Goal: Book appointment/travel/reservation

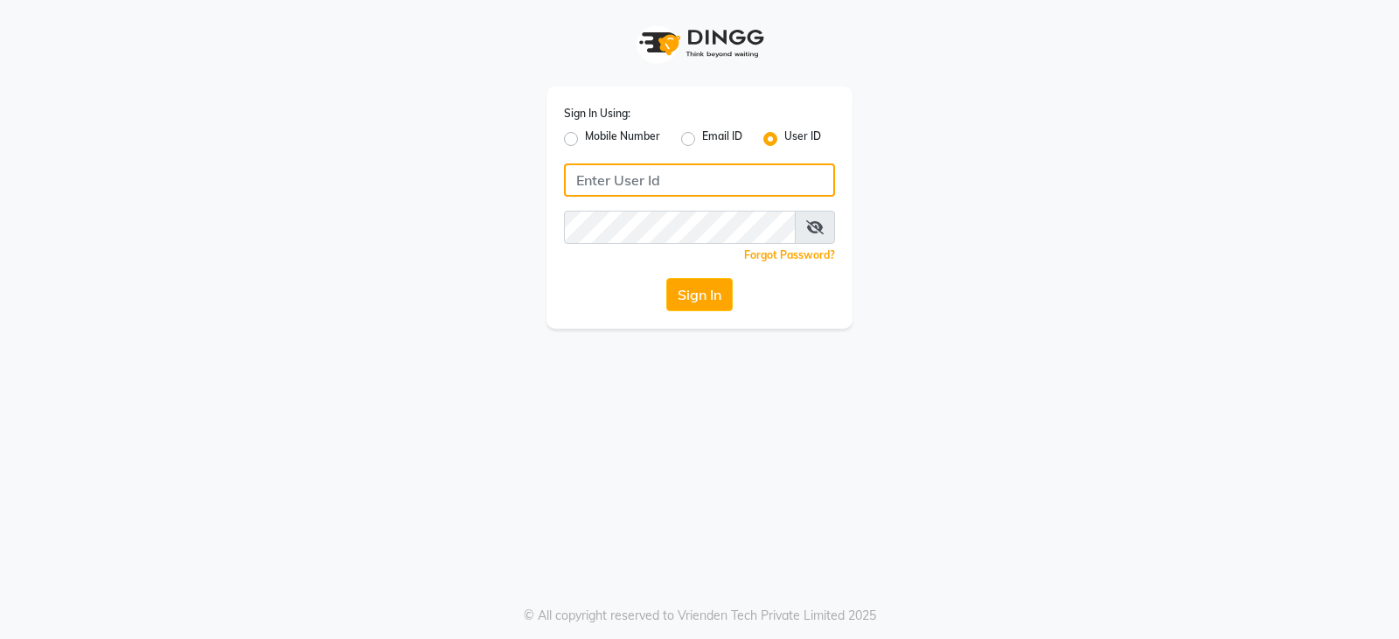
type input "e3902-01"
click at [814, 226] on icon at bounding box center [814, 227] width 17 height 14
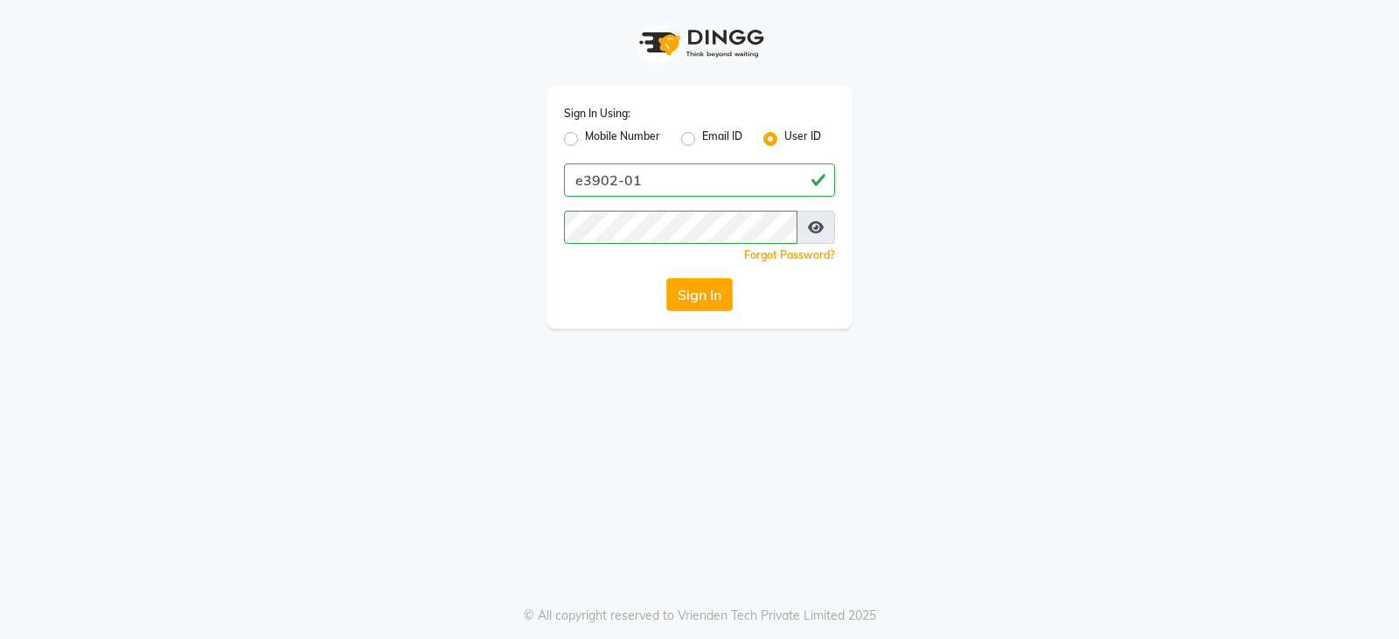
click at [814, 225] on icon at bounding box center [816, 227] width 16 height 14
click at [706, 302] on button "Sign In" at bounding box center [699, 294] width 66 height 33
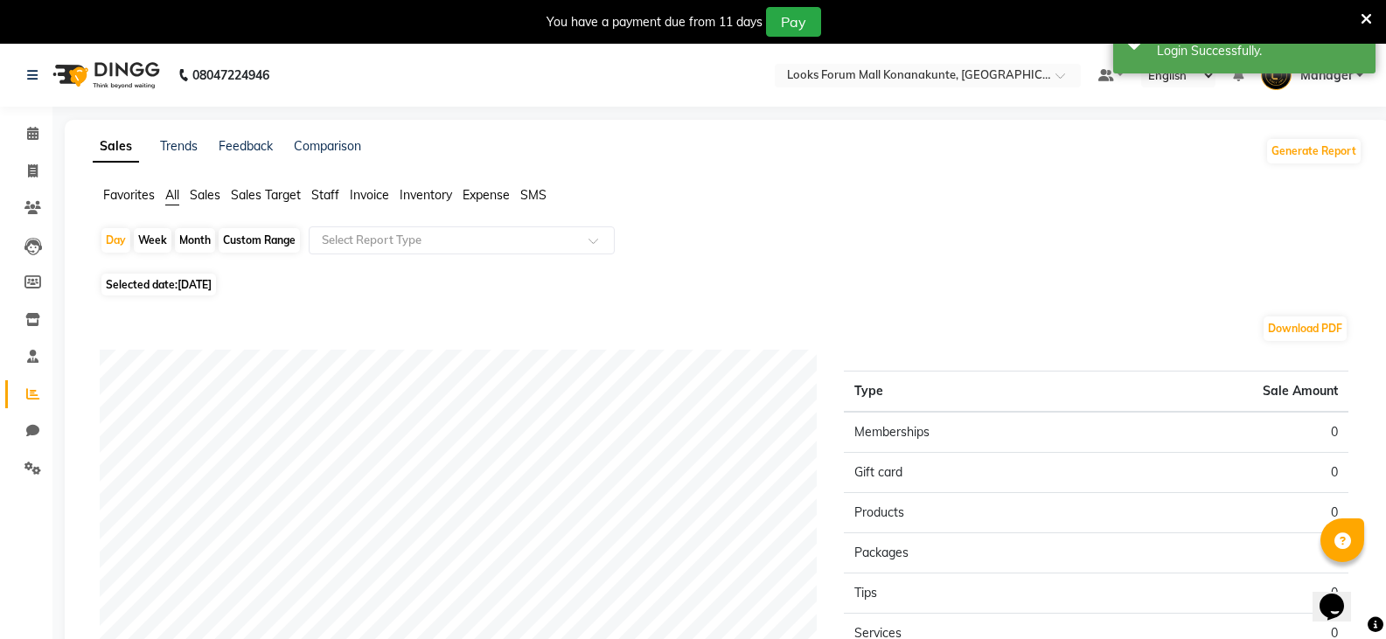
click at [1364, 14] on icon at bounding box center [1365, 19] width 11 height 16
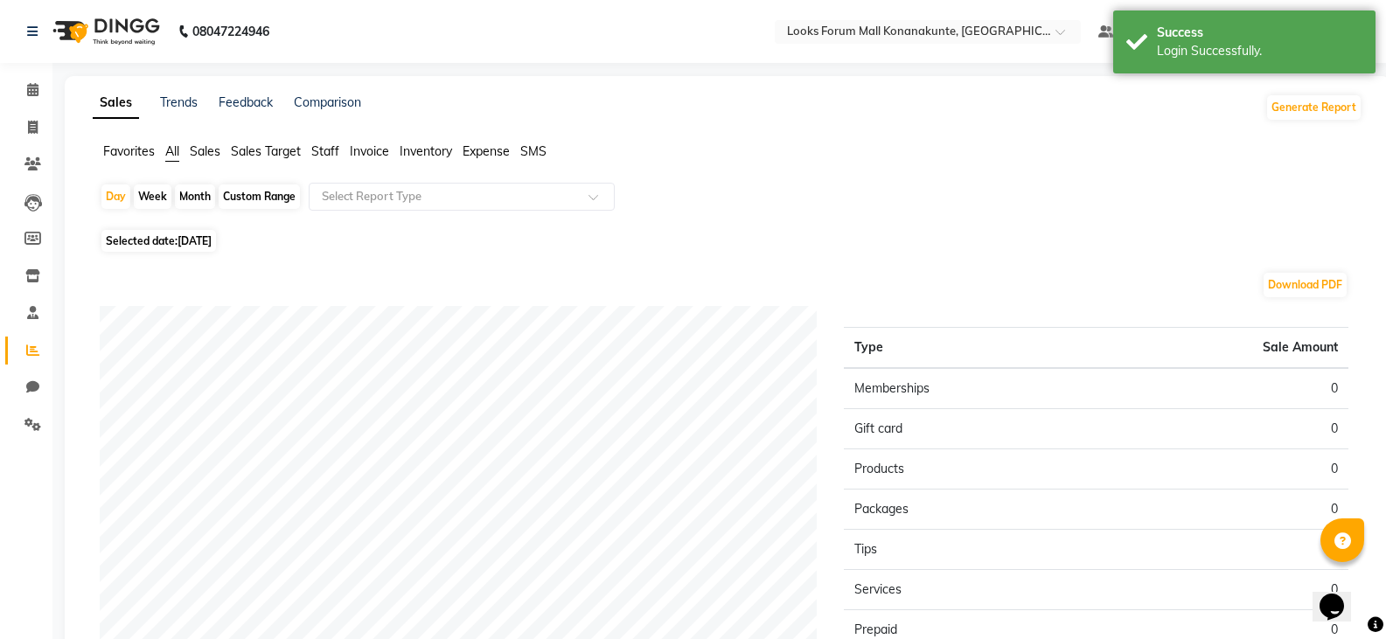
click at [987, 152] on ul "Favorites All Sales Sales Target Staff Invoice Inventory Expense SMS" at bounding box center [727, 152] width 1269 height 19
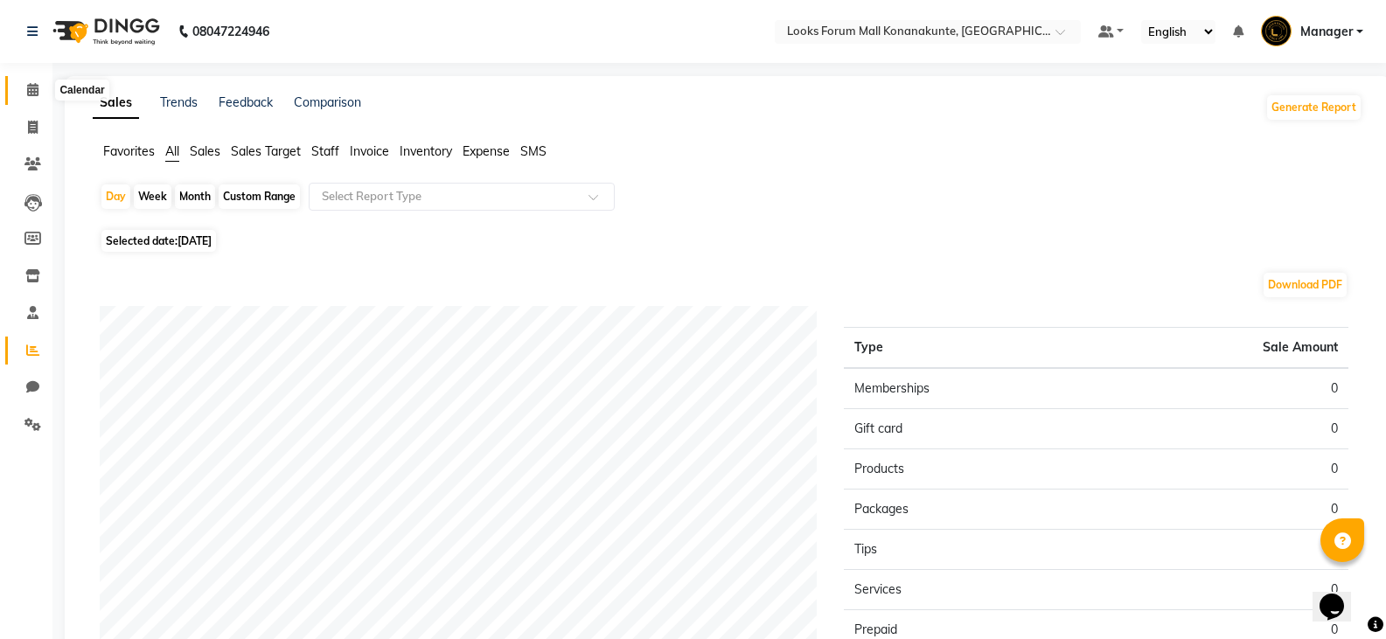
click at [24, 90] on span at bounding box center [32, 90] width 31 height 20
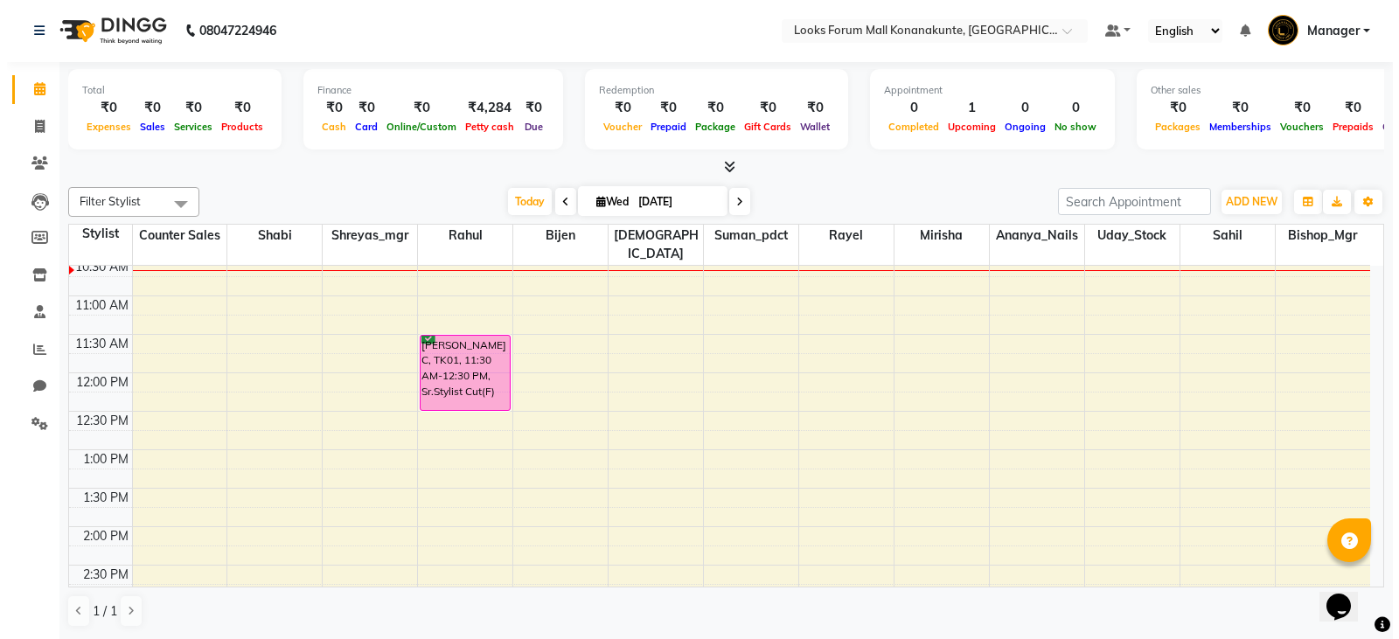
scroll to position [155, 0]
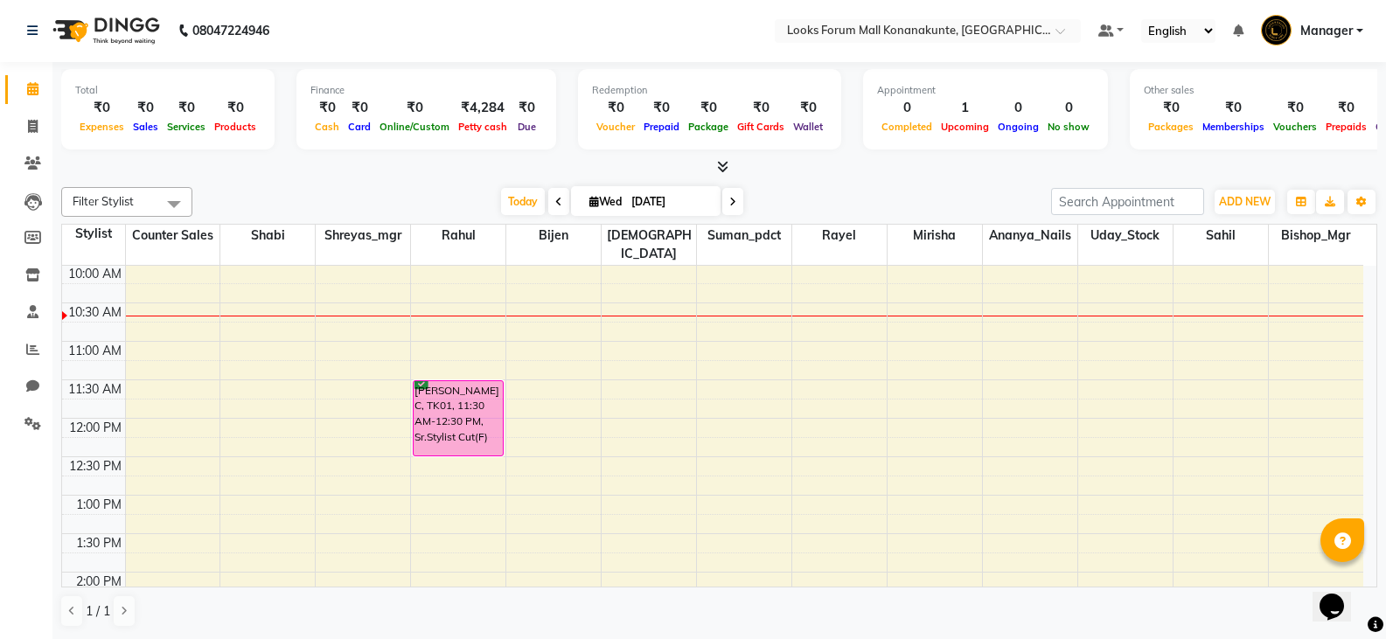
click at [236, 379] on div "8:00 AM 8:30 AM 9:00 AM 9:30 AM 10:00 AM 10:30 AM 11:00 AM 11:30 AM 12:00 PM 12…" at bounding box center [712, 610] width 1301 height 999
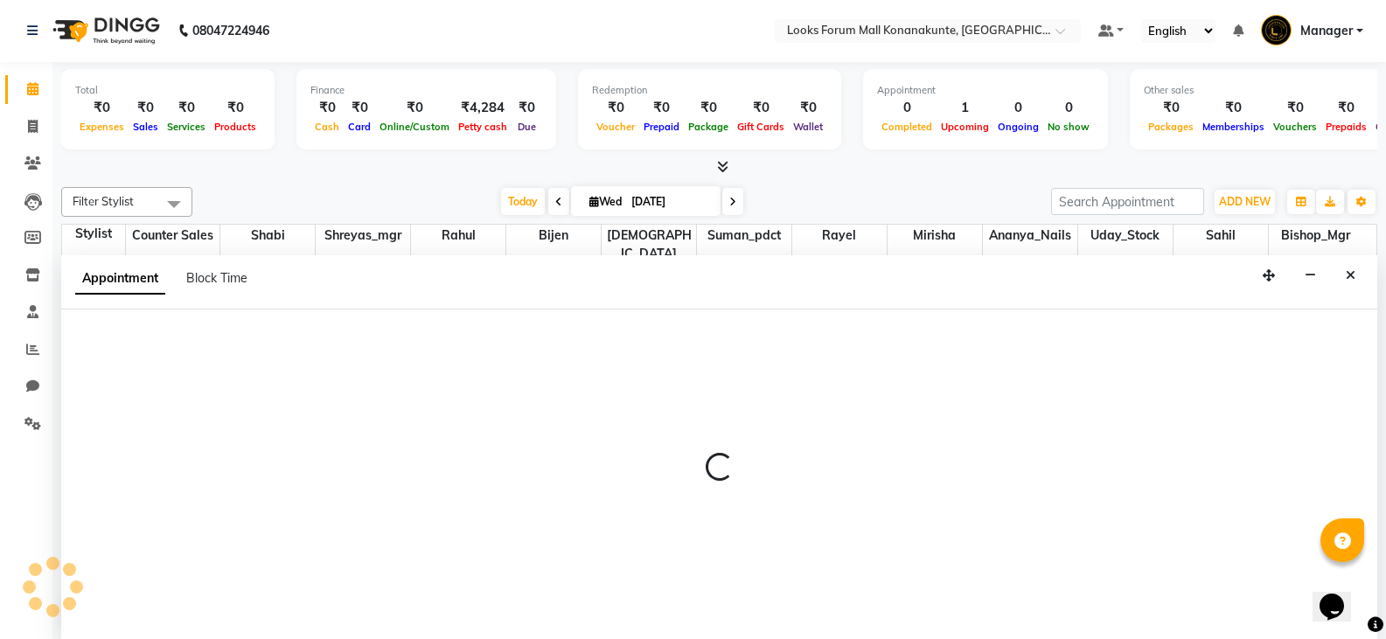
select select "90388"
select select "690"
select select "tentative"
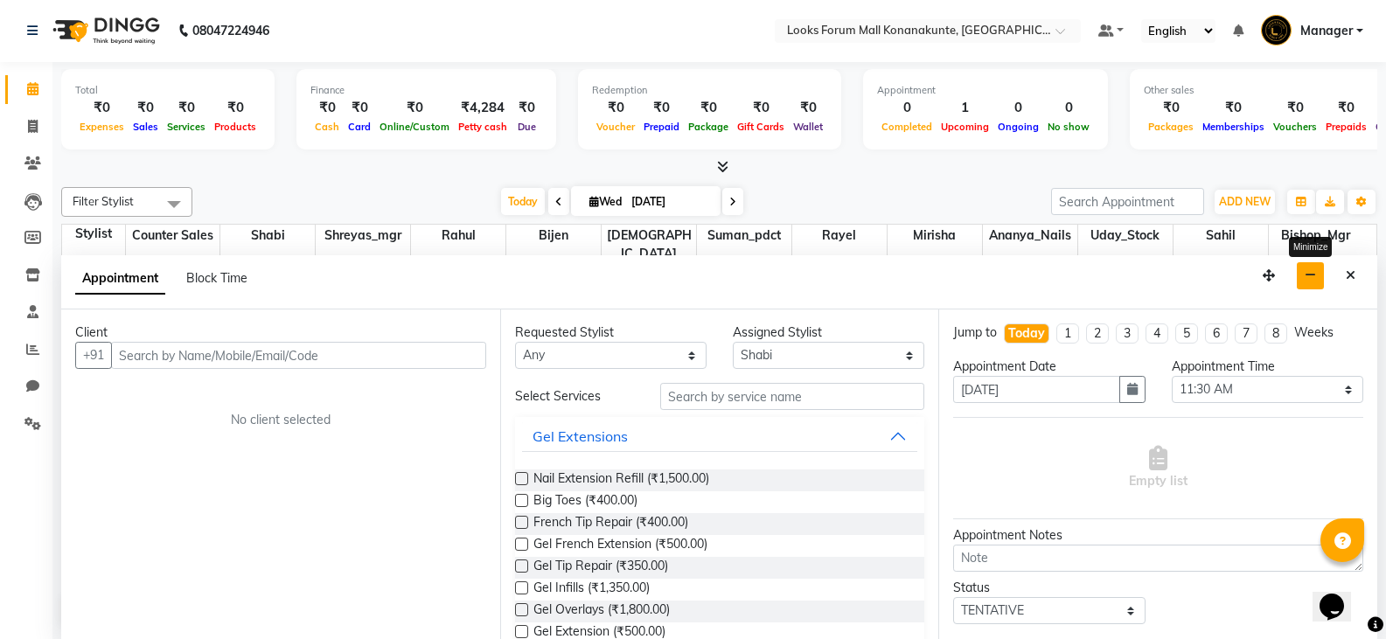
click at [1307, 281] on icon "button" at bounding box center [1309, 275] width 11 height 12
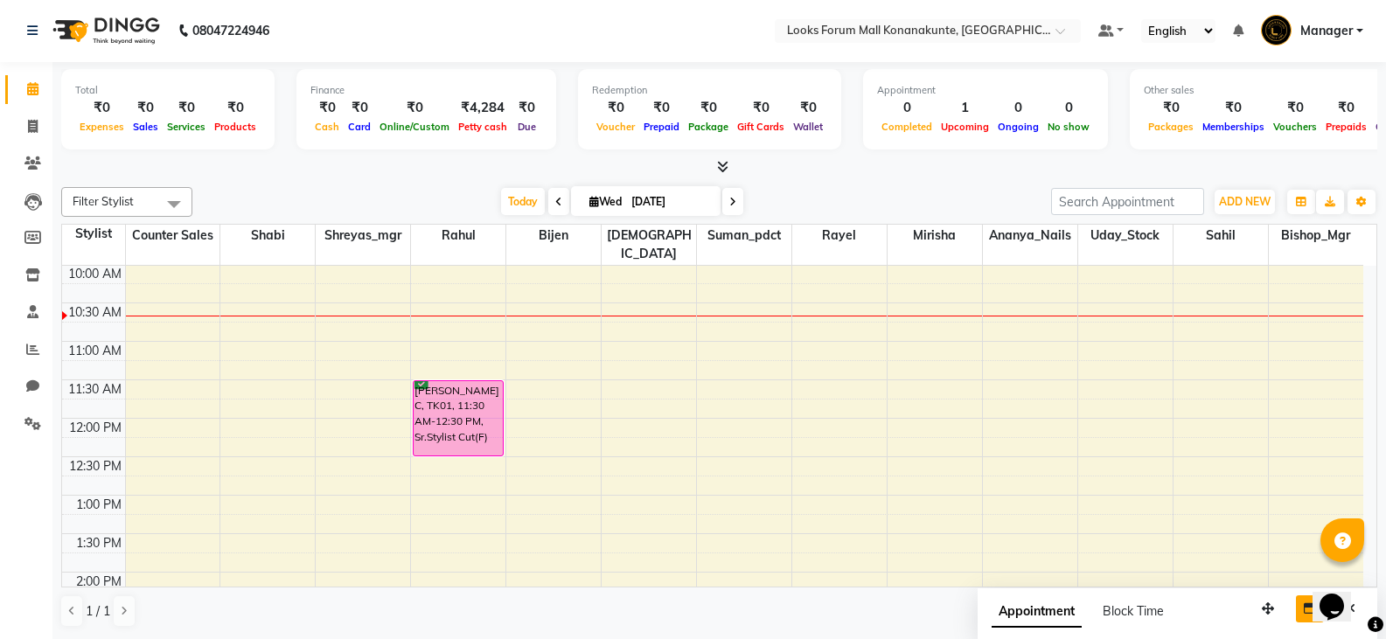
click at [270, 373] on div "8:00 AM 8:30 AM 9:00 AM 9:30 AM 10:00 AM 10:30 AM 11:00 AM 11:30 AM 12:00 PM 12…" at bounding box center [712, 610] width 1301 height 999
select select "90388"
select select "tentative"
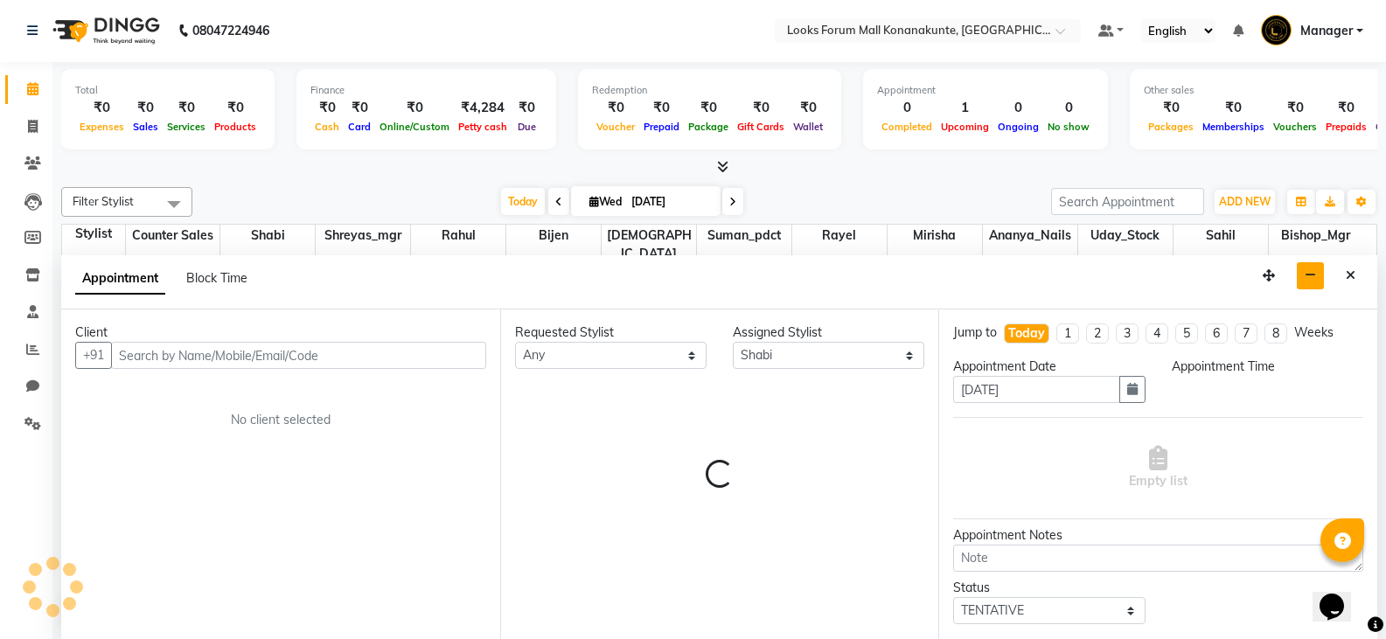
click at [270, 373] on div "Client +91 No client selected" at bounding box center [280, 474] width 439 height 330
select select "690"
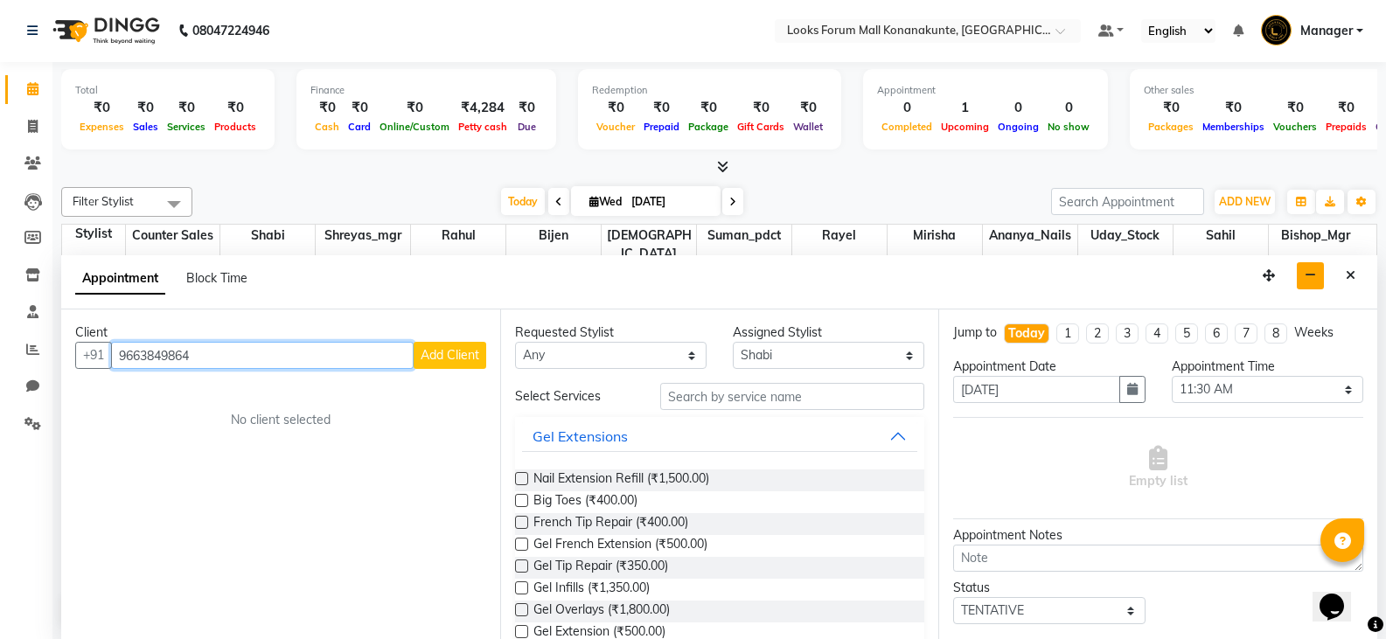
drag, startPoint x: 208, startPoint y: 357, endPoint x: 119, endPoint y: 364, distance: 89.4
click at [119, 364] on input "9663849864" at bounding box center [262, 355] width 302 height 27
type input "9663849864"
click at [465, 348] on span "Add Client" at bounding box center [450, 355] width 59 height 16
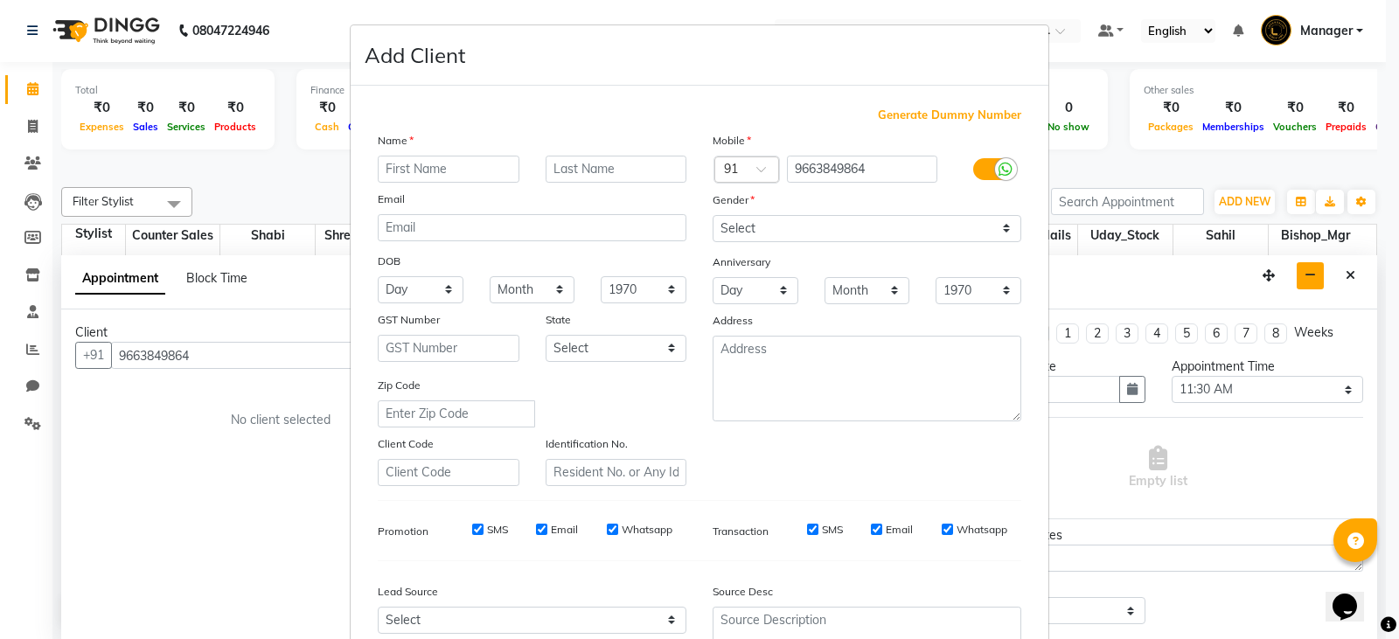
click at [437, 171] on input "text" at bounding box center [449, 169] width 142 height 27
type input "[PERSON_NAME]"
click at [612, 175] on input "text" at bounding box center [617, 169] width 142 height 27
type input "."
click at [914, 234] on select "Select [DEMOGRAPHIC_DATA] [DEMOGRAPHIC_DATA] Other Prefer Not To Say" at bounding box center [867, 228] width 309 height 27
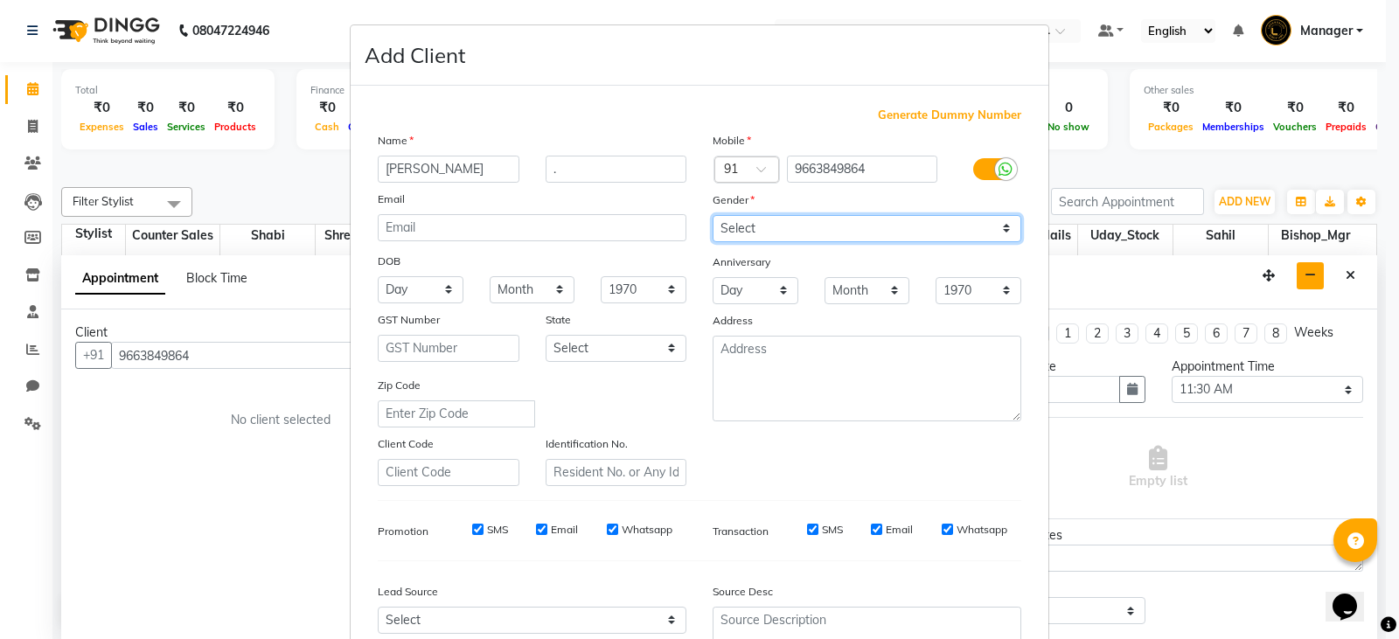
select select "[DEMOGRAPHIC_DATA]"
click at [713, 215] on select "Select [DEMOGRAPHIC_DATA] [DEMOGRAPHIC_DATA] Other Prefer Not To Say" at bounding box center [867, 228] width 309 height 27
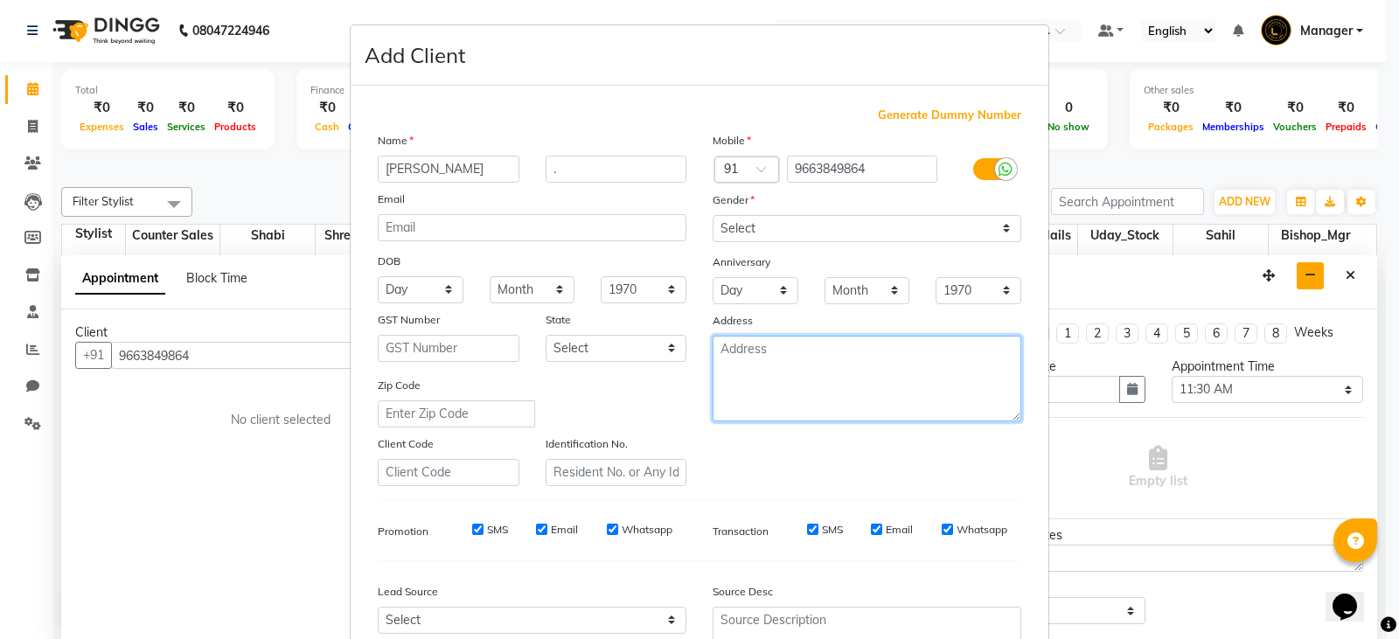
click at [789, 382] on textarea at bounding box center [867, 379] width 309 height 86
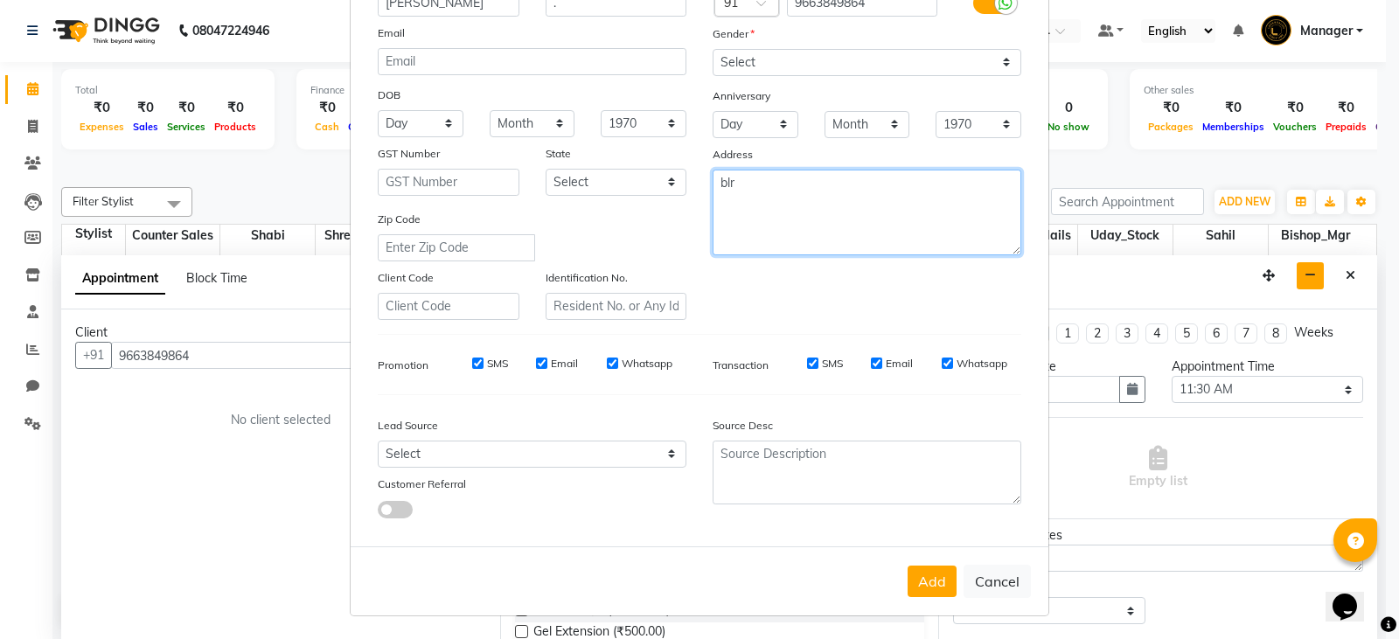
scroll to position [168, 0]
type textarea "blr"
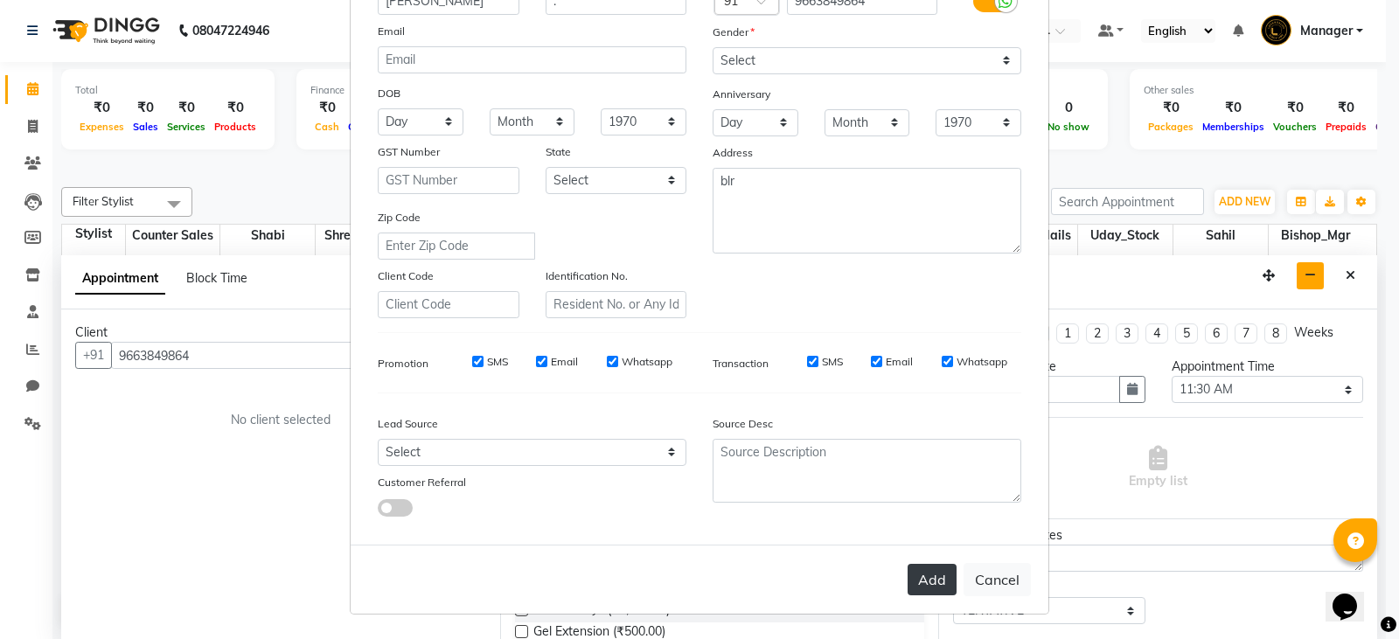
click at [923, 588] on button "Add" at bounding box center [931, 579] width 49 height 31
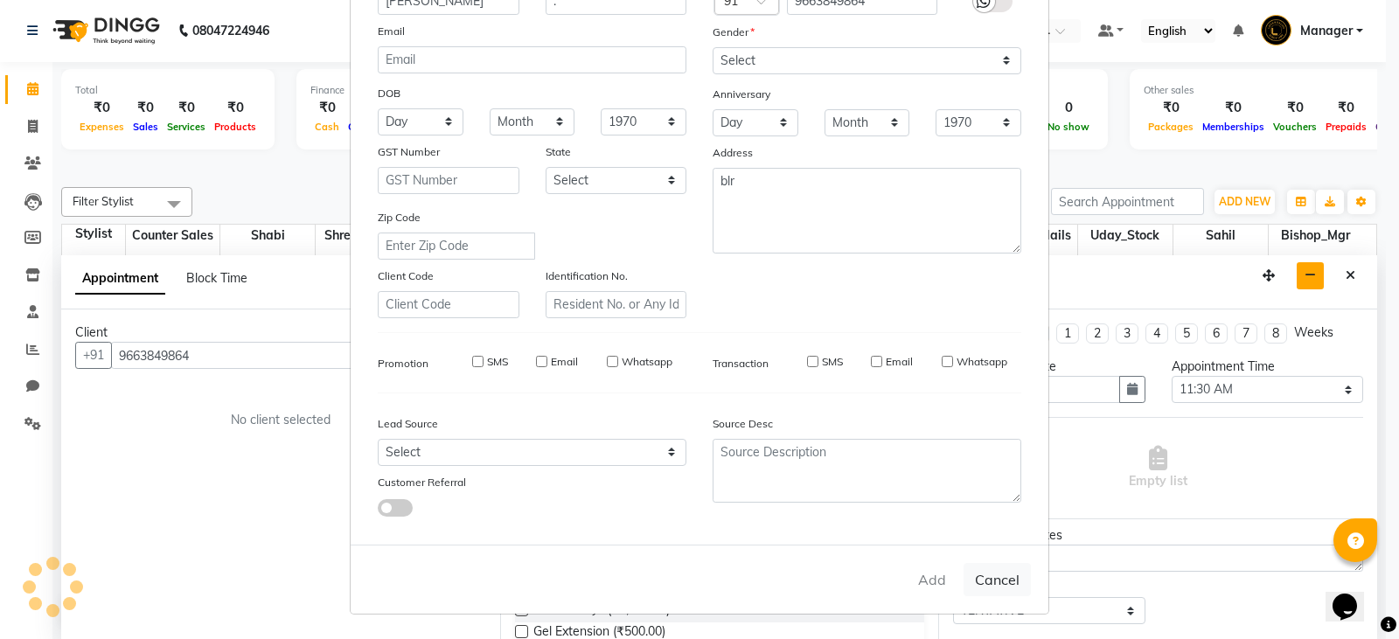
select select
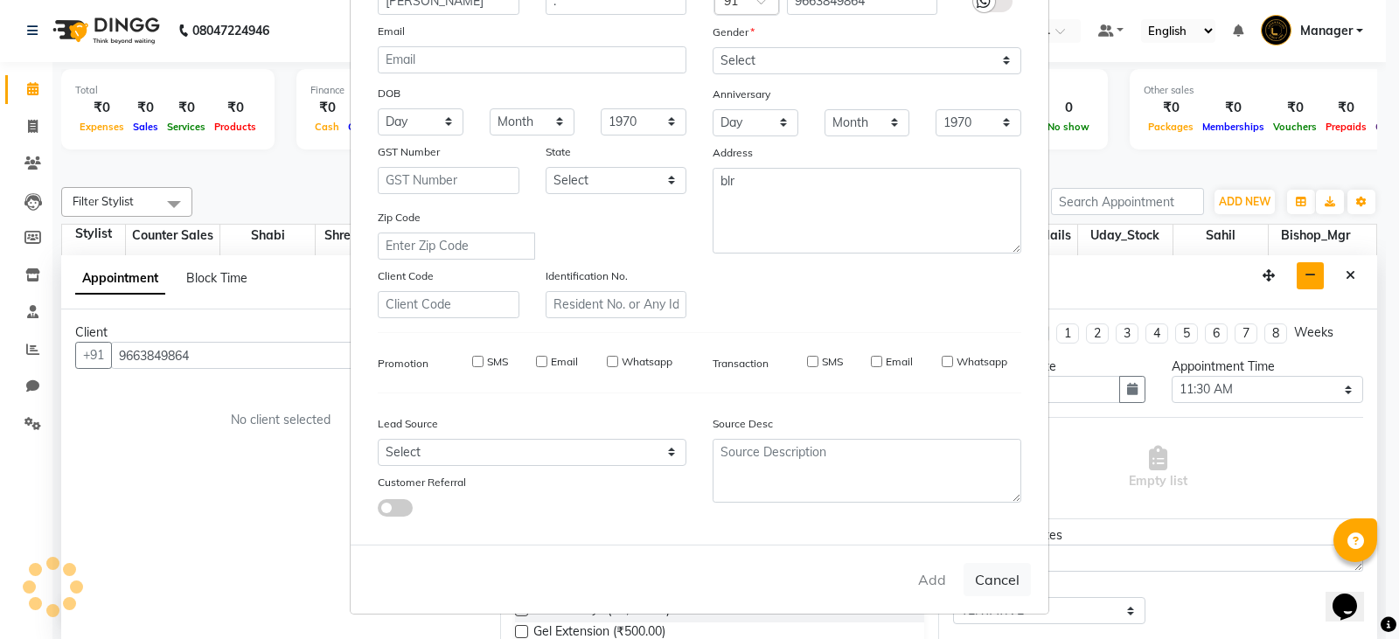
select select
checkbox input "false"
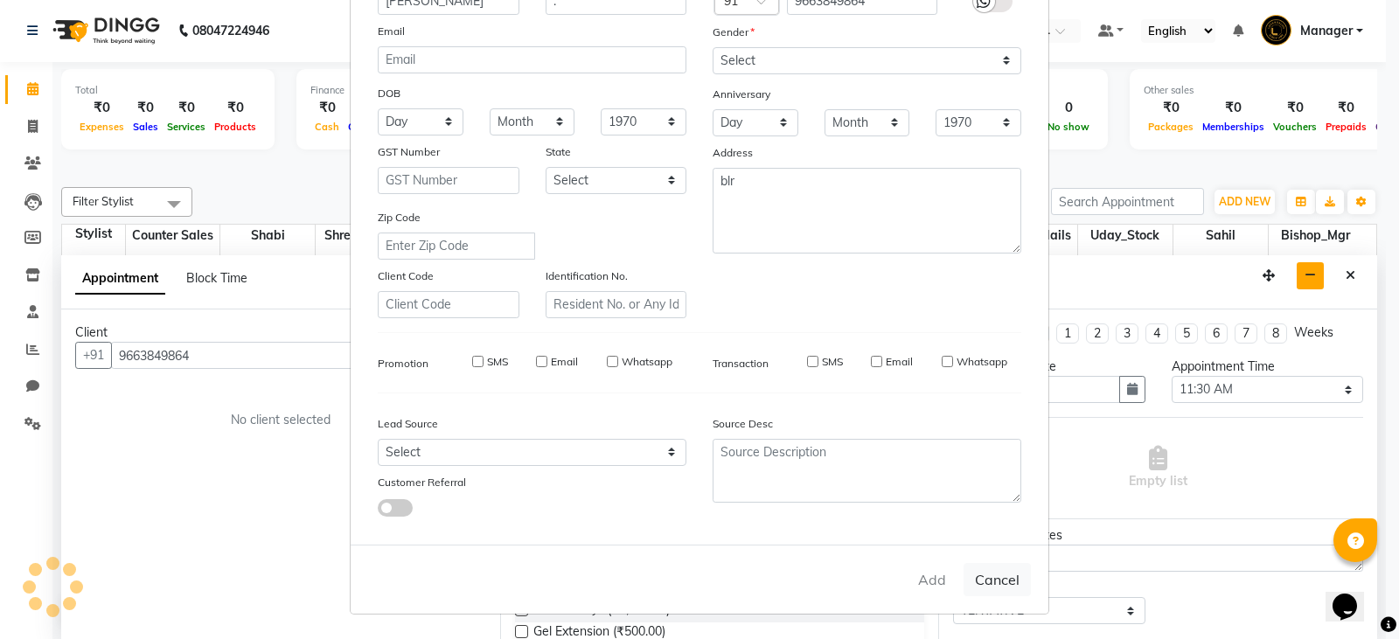
checkbox input "false"
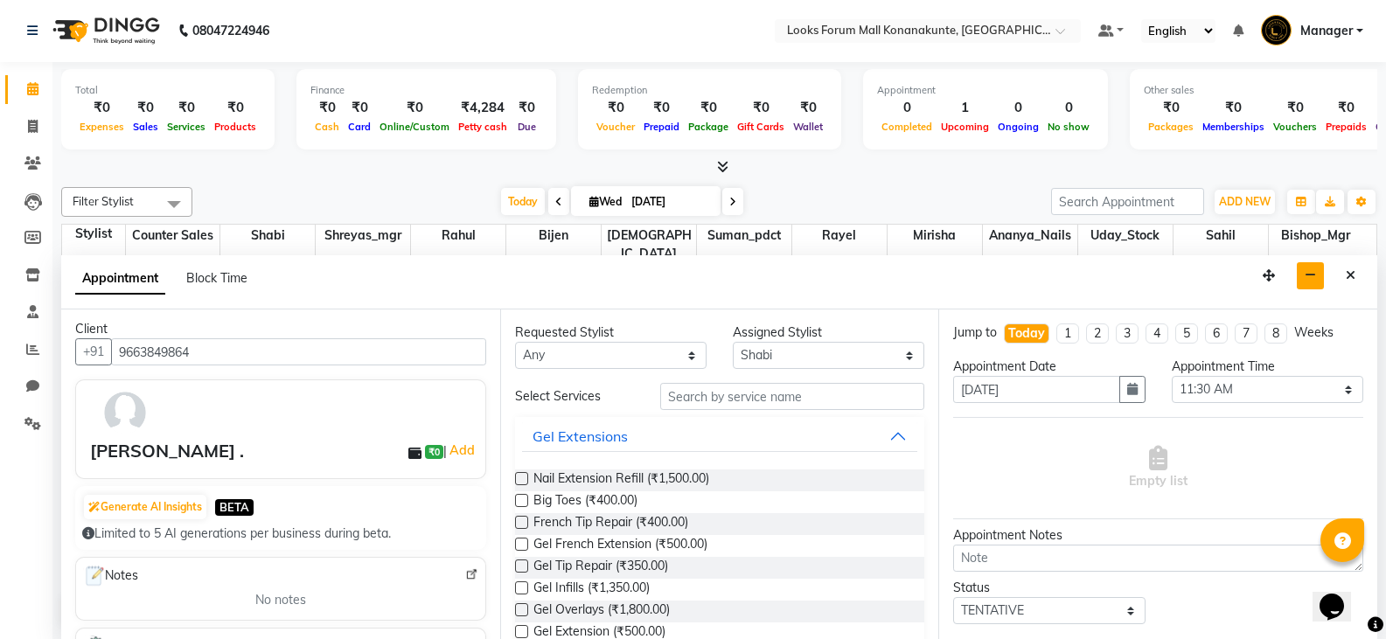
scroll to position [0, 0]
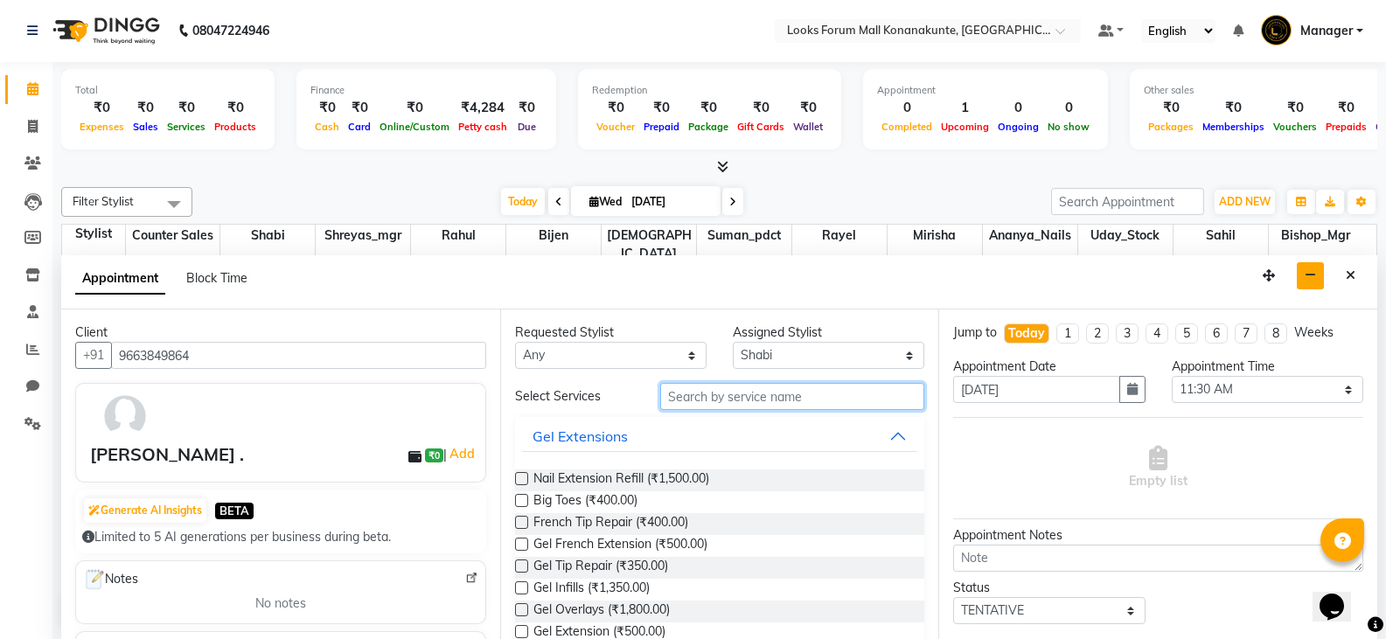
click at [750, 400] on input "text" at bounding box center [792, 396] width 264 height 27
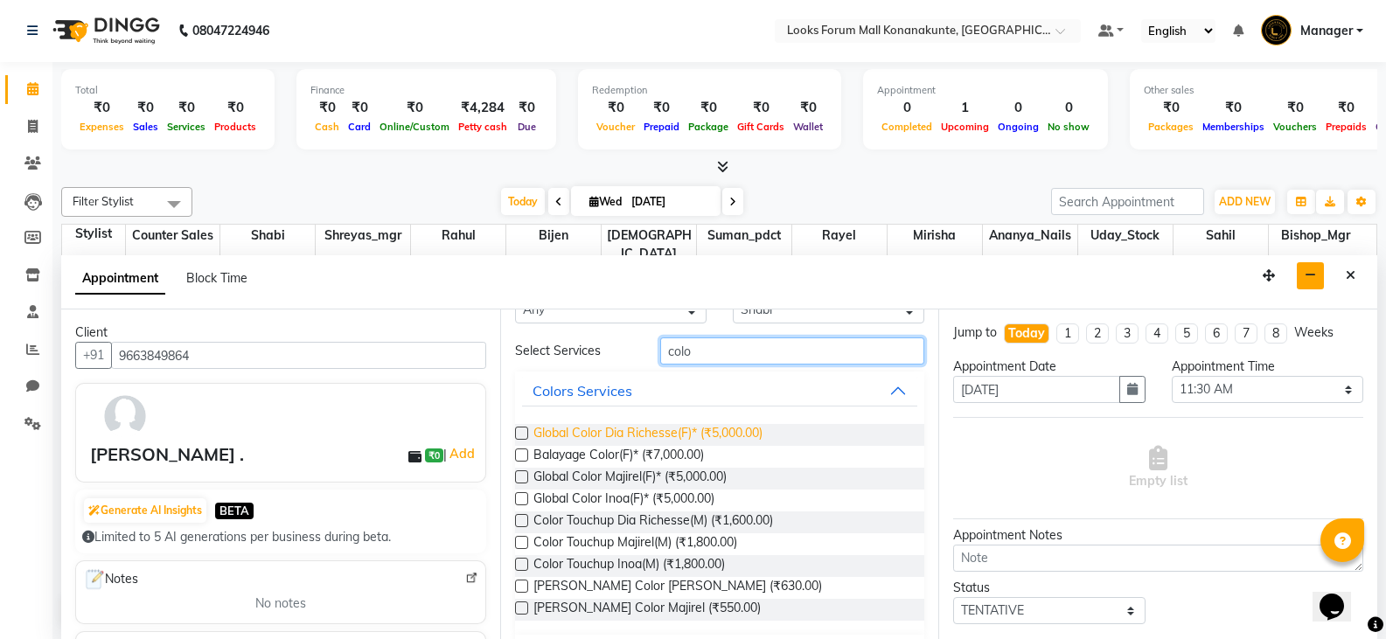
scroll to position [87, 0]
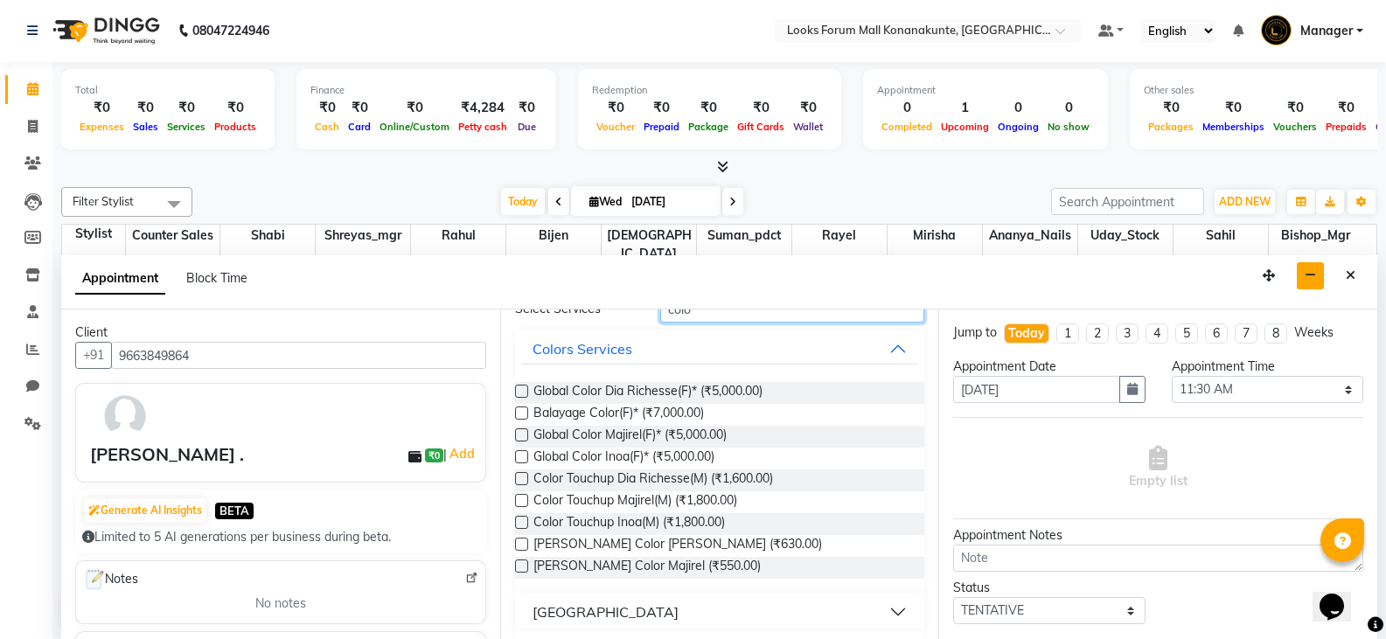
type input "colo"
click at [523, 522] on label at bounding box center [521, 522] width 13 height 13
click at [523, 522] on input "checkbox" at bounding box center [520, 523] width 11 height 11
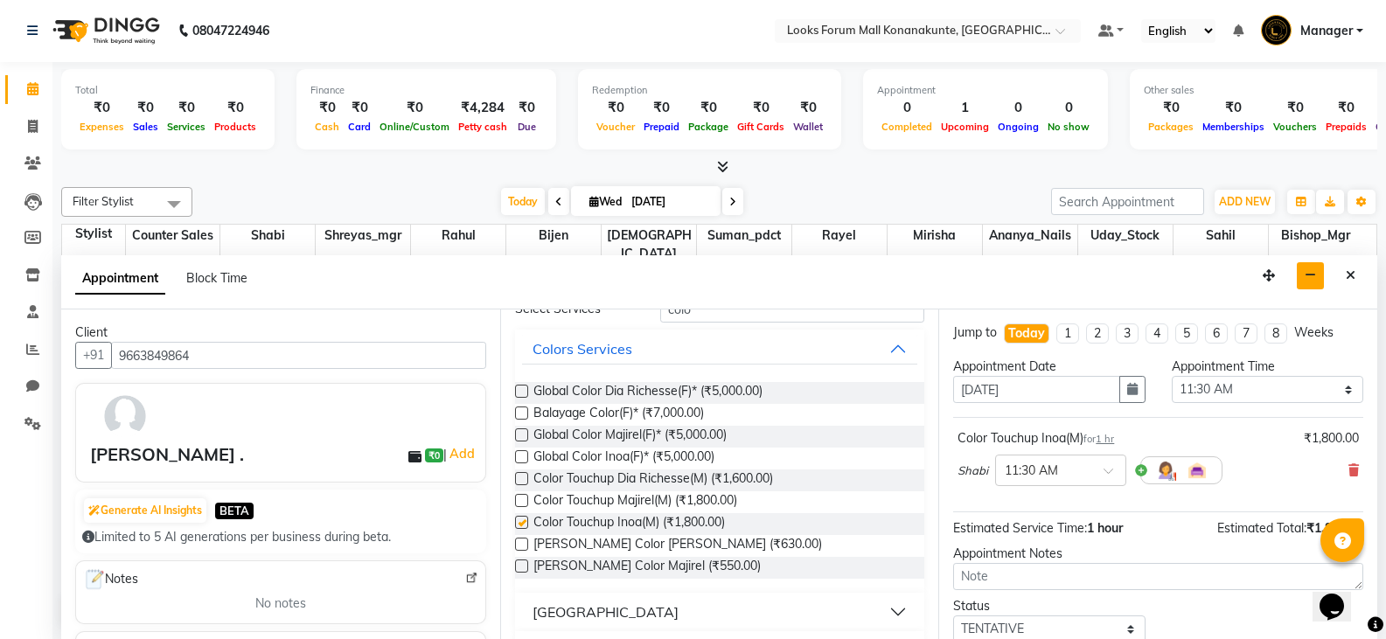
checkbox input "false"
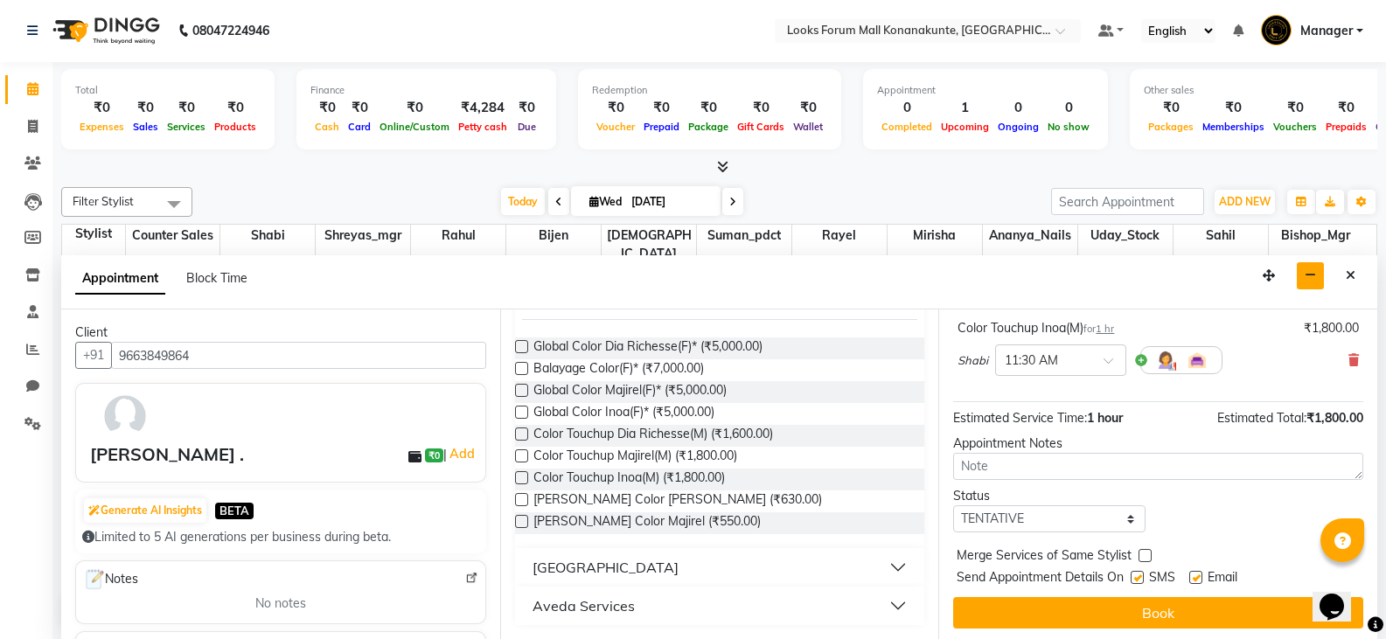
scroll to position [114, 0]
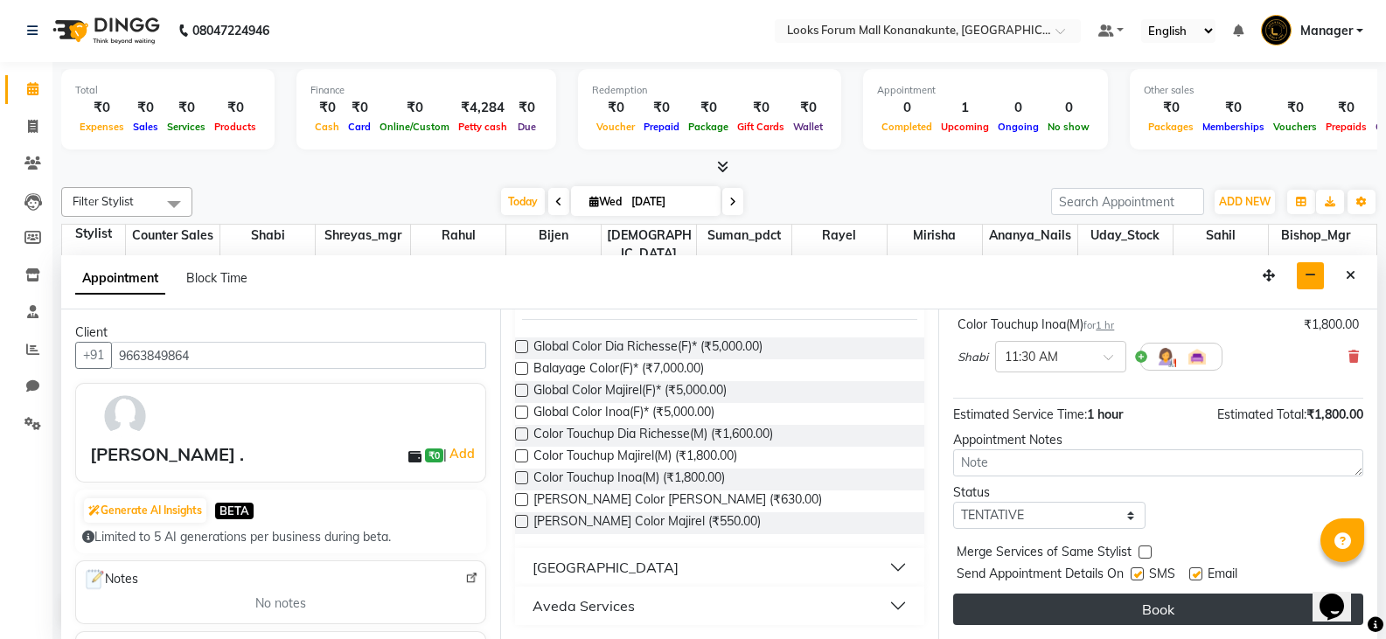
click at [1096, 609] on button "Book" at bounding box center [1158, 609] width 410 height 31
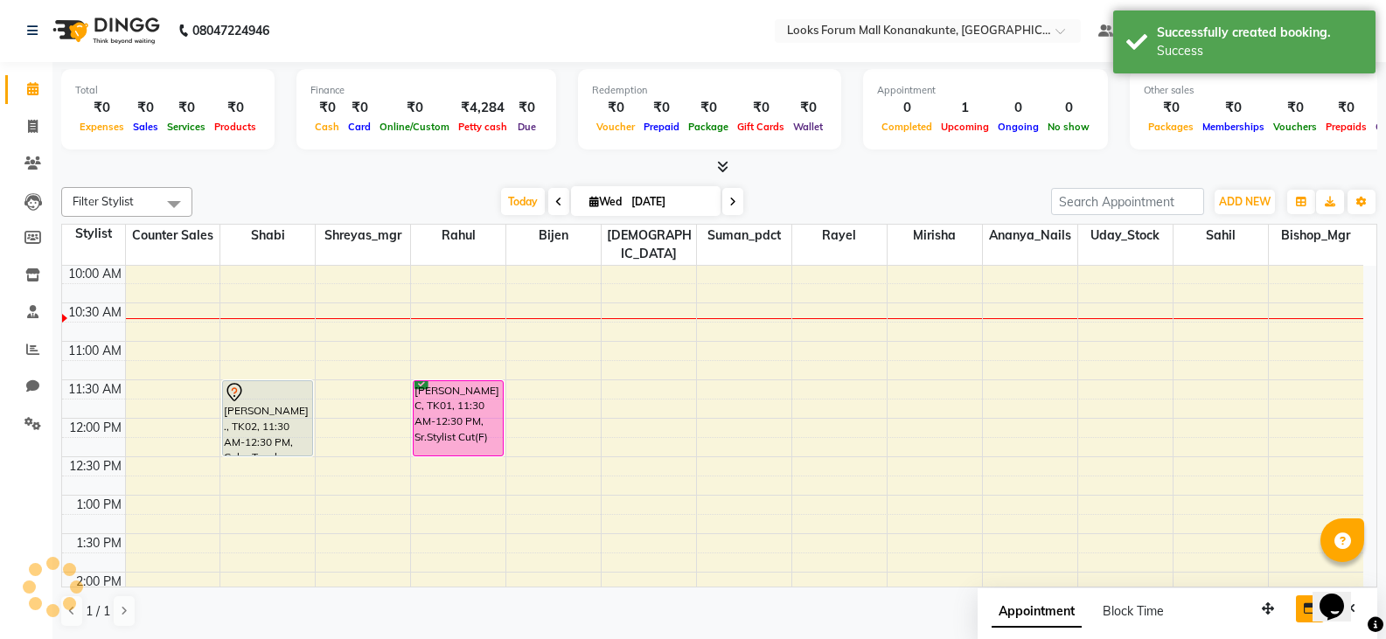
scroll to position [0, 0]
click at [860, 510] on div "8:00 AM 8:30 AM 9:00 AM 9:30 AM 10:00 AM 10:30 AM 11:00 AM 11:30 AM 12:00 PM 12…" at bounding box center [712, 611] width 1301 height 999
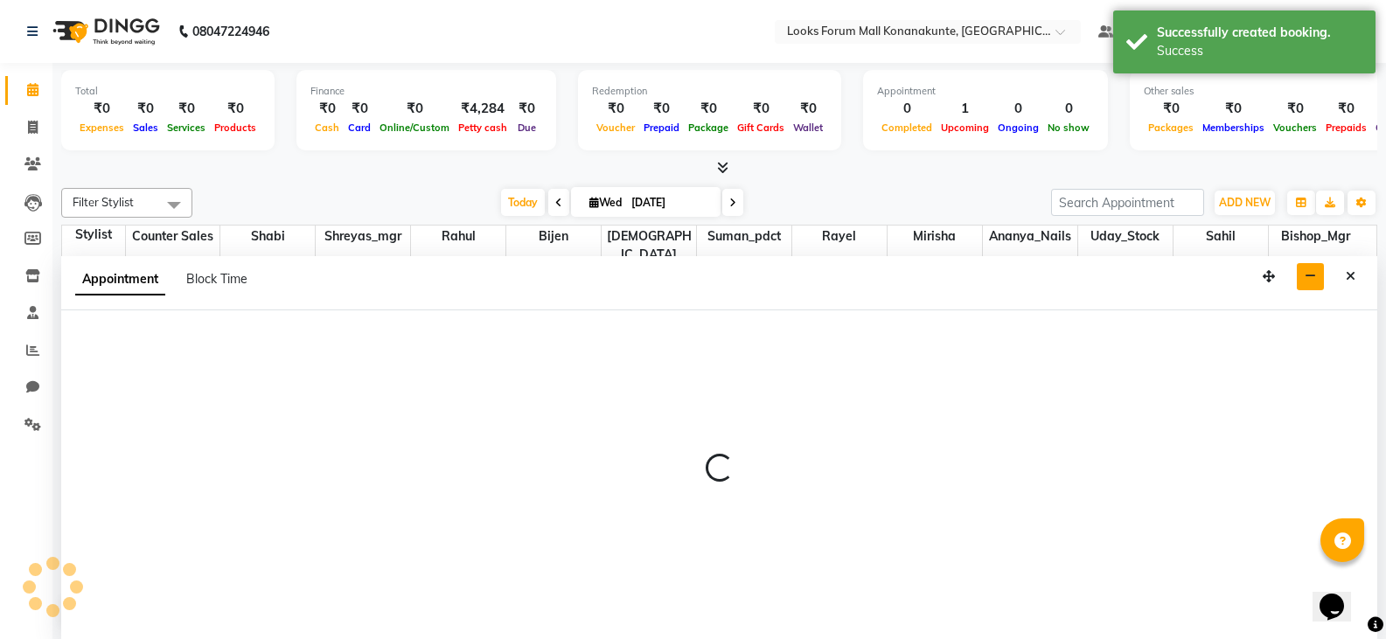
select select "90395"
select select "tentative"
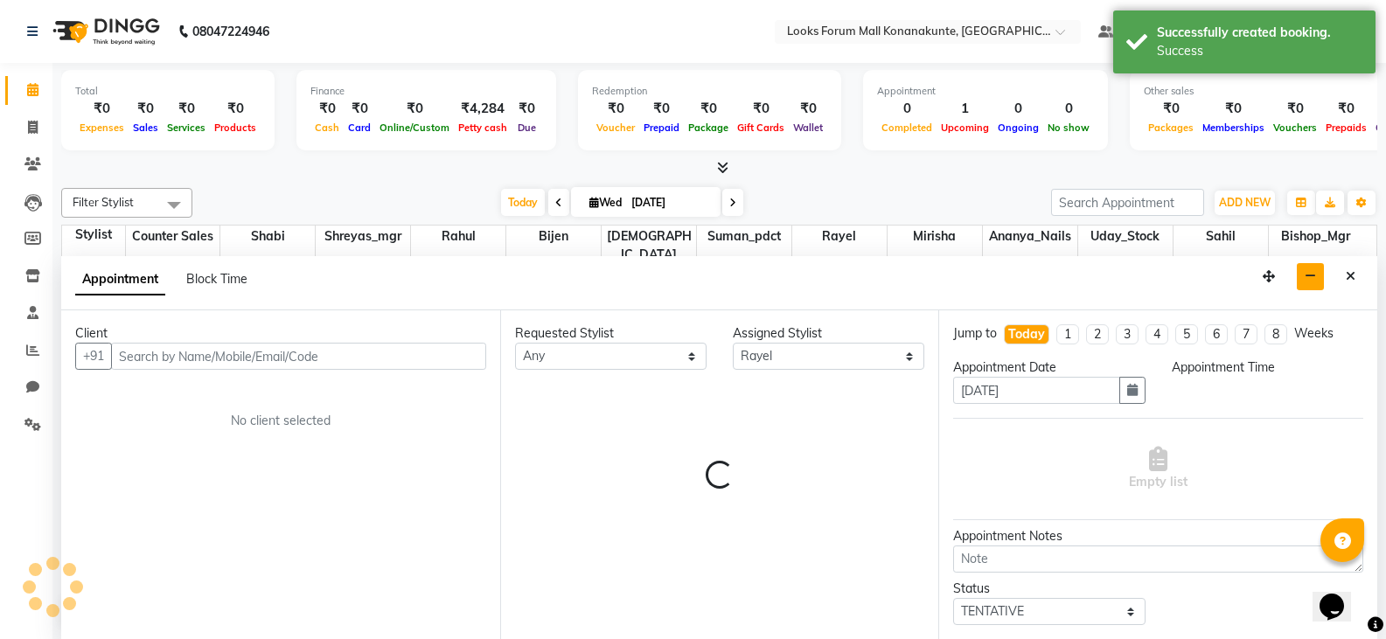
scroll to position [1, 0]
select select "795"
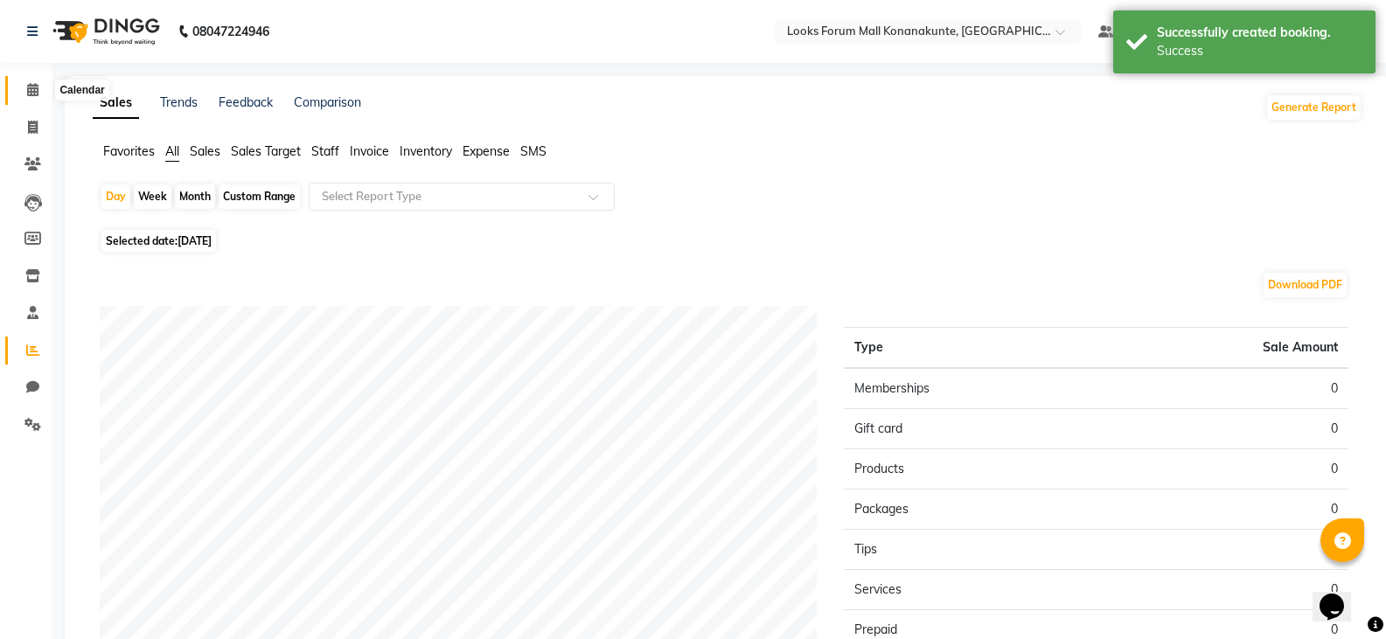
click at [30, 85] on icon at bounding box center [32, 89] width 11 height 13
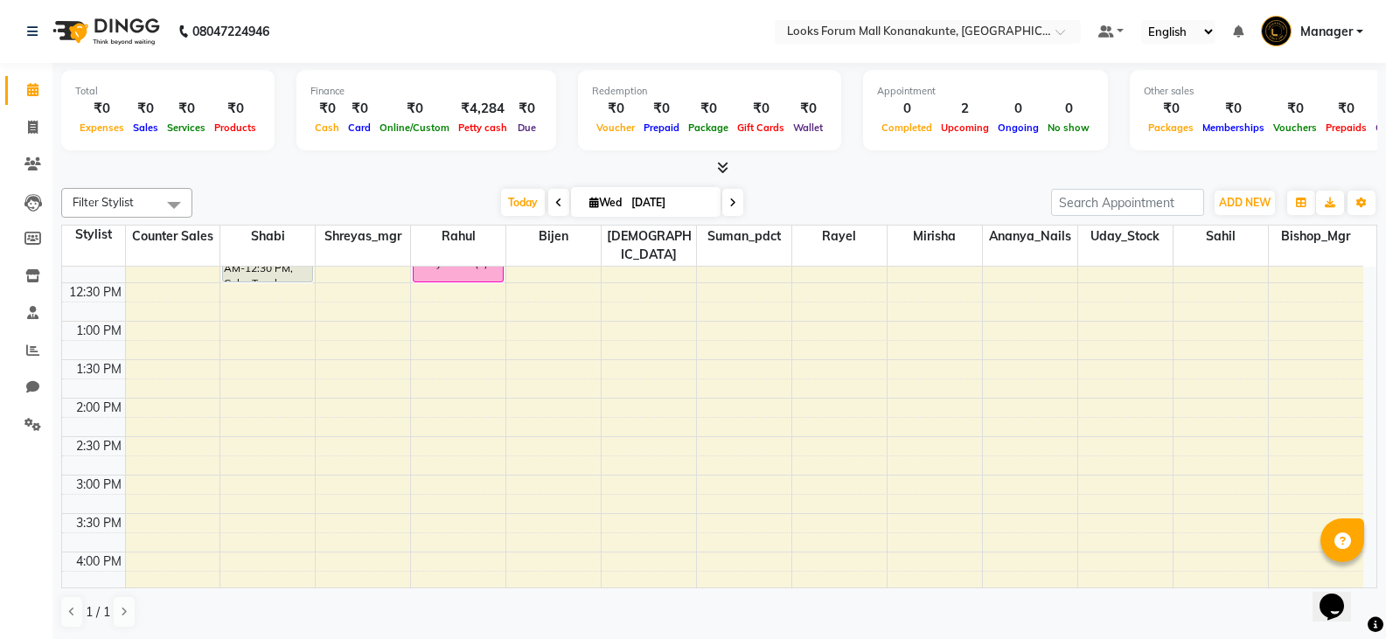
scroll to position [242, 0]
